Goal: Task Accomplishment & Management: Manage account settings

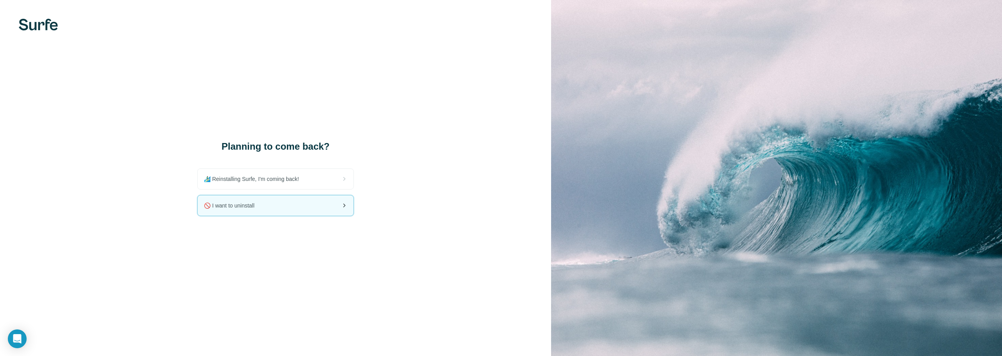
click at [313, 204] on div "🚫 I want to uninstall" at bounding box center [276, 206] width 156 height 20
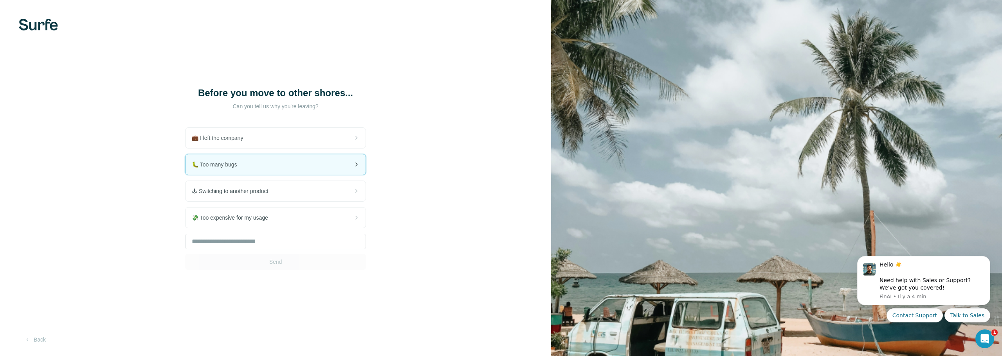
click at [332, 163] on div "🐛 Too many bugs" at bounding box center [275, 165] width 180 height 20
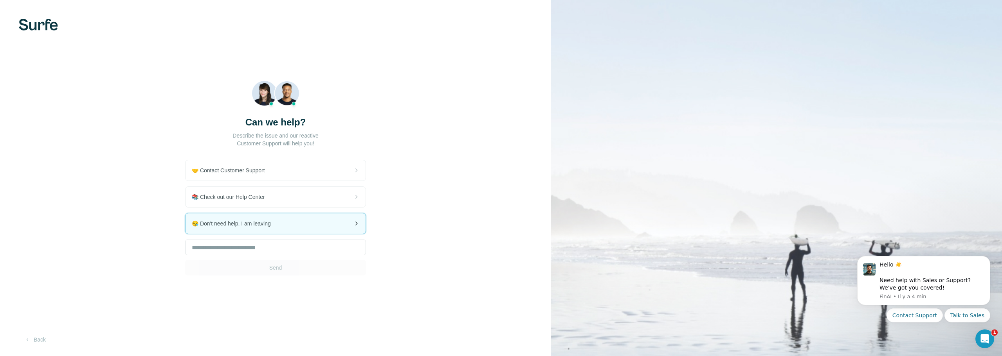
click at [294, 221] on div "😪 Don't need help, I am leaving" at bounding box center [275, 224] width 180 height 20
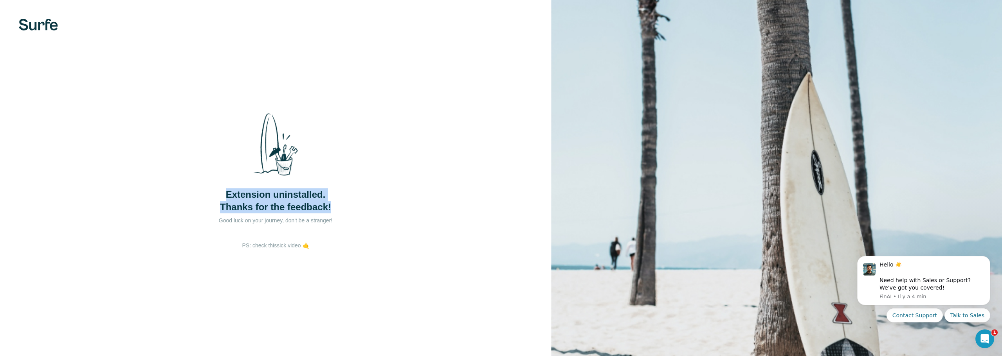
drag, startPoint x: 365, startPoint y: 209, endPoint x: 194, endPoint y: 184, distance: 172.7
click at [194, 184] on div "Extension uninstalled. Thanks for the feedback! Good luck on your journey, don'…" at bounding box center [275, 178] width 551 height 356
